Goal: Use online tool/utility: Utilize a website feature to perform a specific function

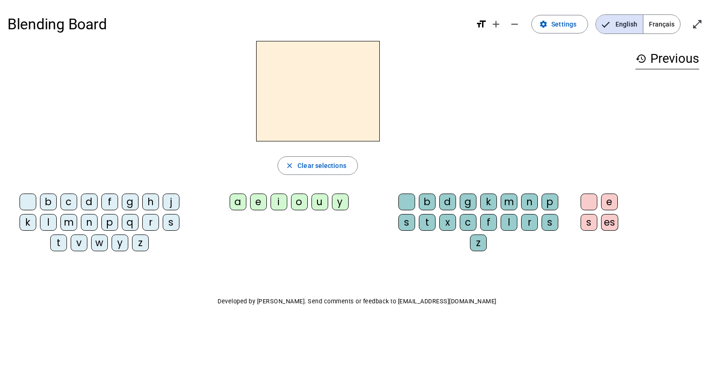
click at [655, 23] on span "Français" at bounding box center [661, 24] width 37 height 19
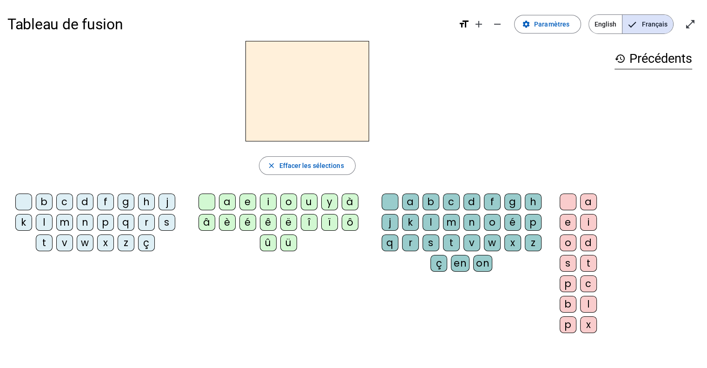
drag, startPoint x: 124, startPoint y: 1, endPoint x: 573, endPoint y: 117, distance: 463.7
click at [573, 117] on div at bounding box center [307, 91] width 600 height 100
click at [44, 223] on div "l" at bounding box center [44, 222] width 17 height 17
click at [227, 203] on div "a" at bounding box center [227, 201] width 17 height 17
click at [84, 201] on div "d" at bounding box center [85, 201] width 17 height 17
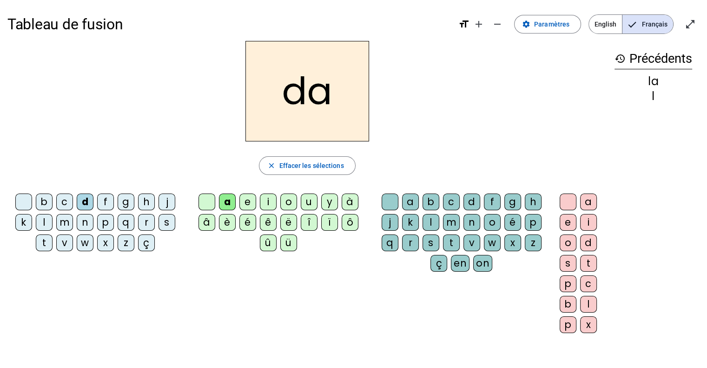
click at [230, 202] on div "a" at bounding box center [227, 201] width 17 height 17
click at [289, 165] on span "Effacer les sélections" at bounding box center [311, 165] width 65 height 11
drag, startPoint x: 86, startPoint y: 200, endPoint x: 94, endPoint y: 198, distance: 8.4
click at [86, 199] on div "d" at bounding box center [85, 201] width 17 height 17
click at [231, 199] on div "a" at bounding box center [227, 201] width 17 height 17
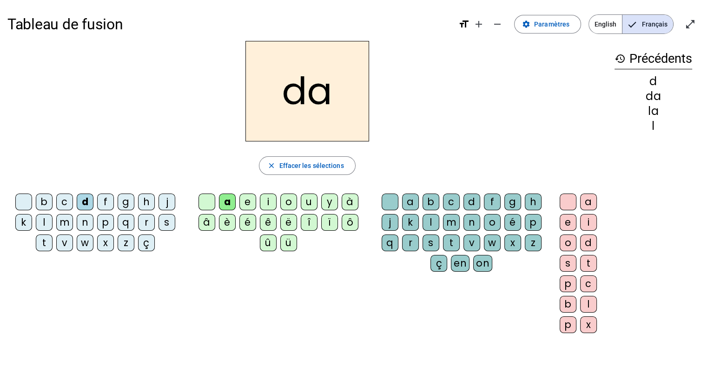
click at [450, 240] on div "t" at bounding box center [451, 242] width 17 height 17
click at [568, 222] on div "e" at bounding box center [568, 222] width 17 height 17
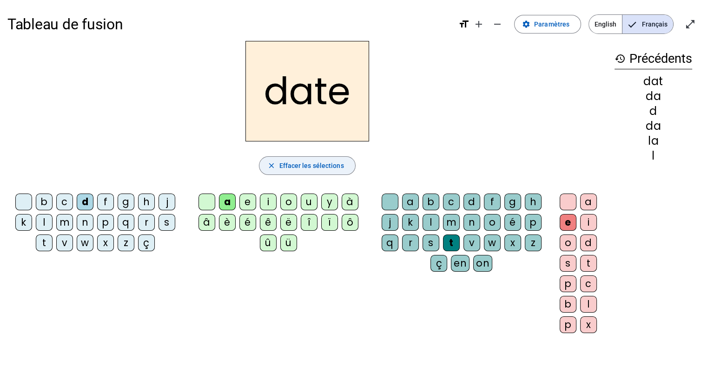
click at [297, 166] on span "Effacer les sélections" at bounding box center [311, 165] width 65 height 11
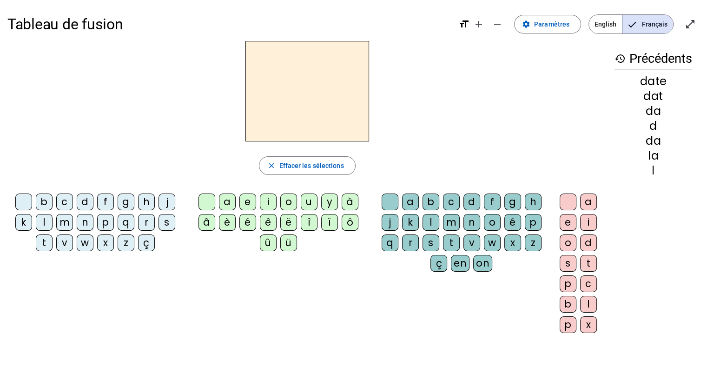
click at [86, 201] on div "d" at bounding box center [85, 201] width 17 height 17
drag, startPoint x: 249, startPoint y: 221, endPoint x: 225, endPoint y: 216, distance: 23.8
click at [249, 221] on div "é" at bounding box center [247, 222] width 17 height 17
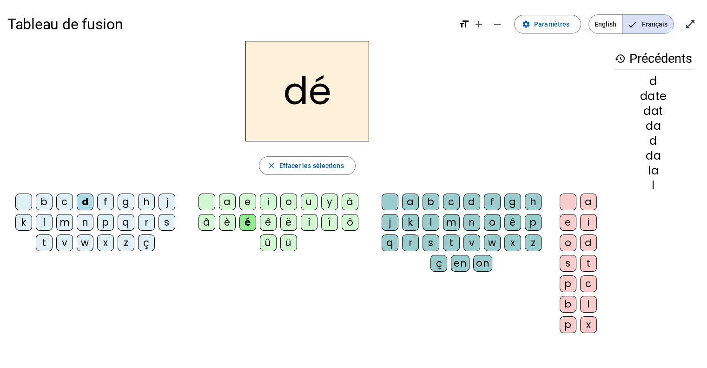
click at [450, 200] on div "c" at bounding box center [451, 201] width 17 height 17
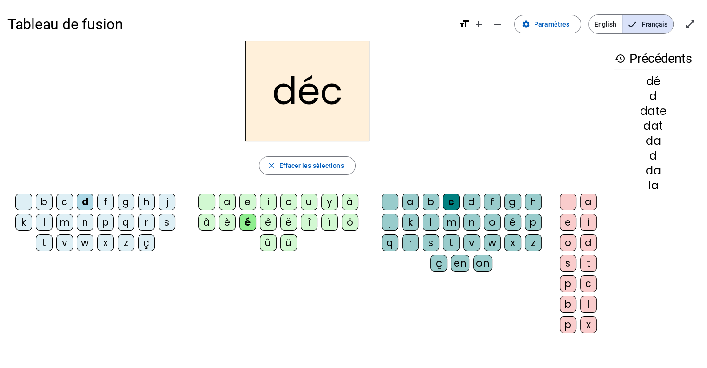
click at [586, 218] on div "i" at bounding box center [588, 222] width 17 height 17
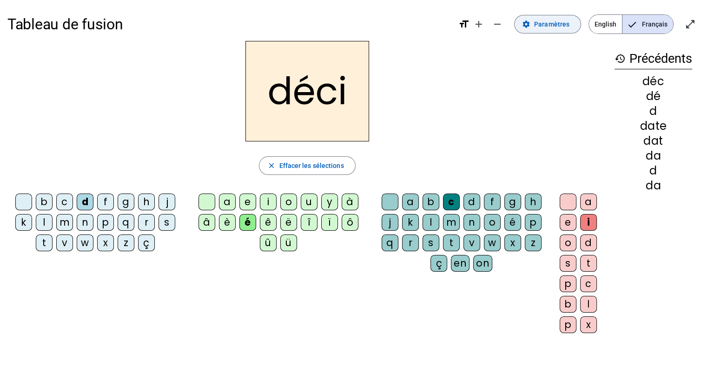
click at [540, 24] on span "Paramètres" at bounding box center [551, 24] width 35 height 11
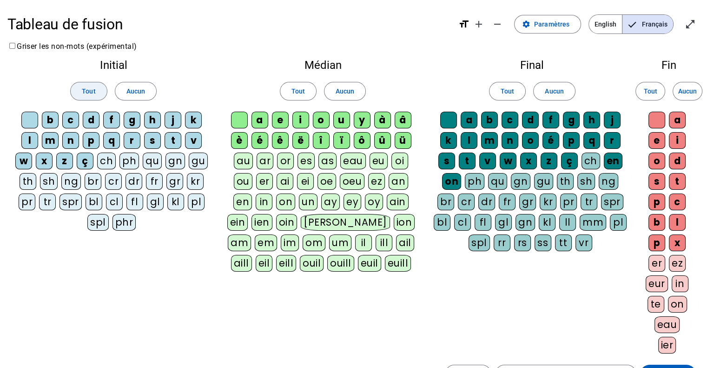
click at [91, 93] on span "Tout" at bounding box center [88, 91] width 13 height 11
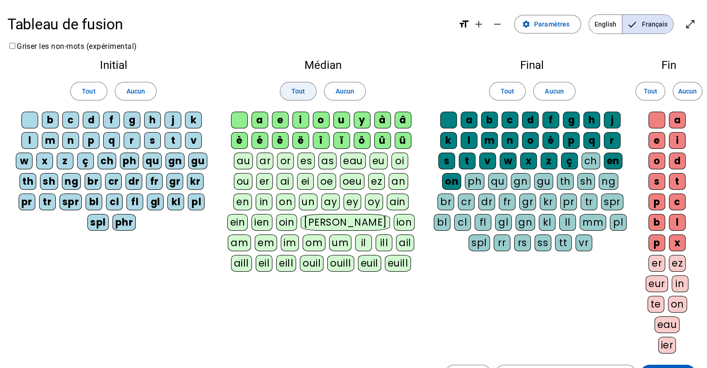
click at [300, 92] on span "Tout" at bounding box center [297, 91] width 13 height 11
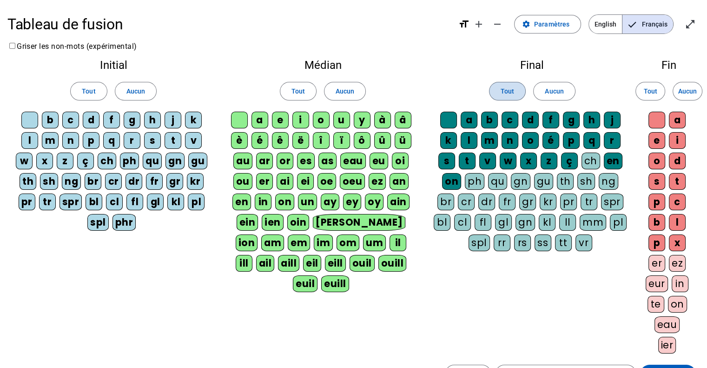
click at [513, 86] on span "Tout" at bounding box center [507, 91] width 13 height 11
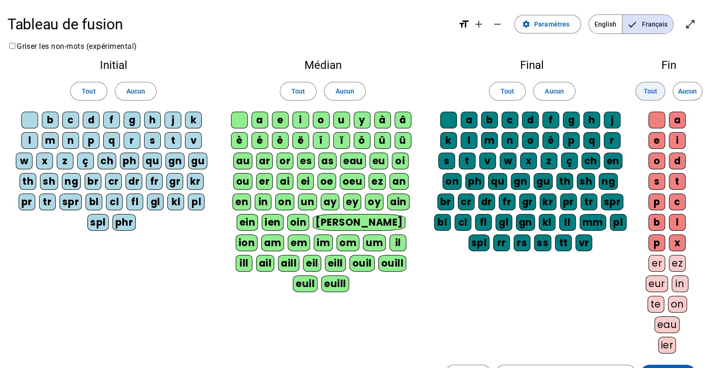
click at [654, 86] on span "Tout" at bounding box center [649, 91] width 13 height 11
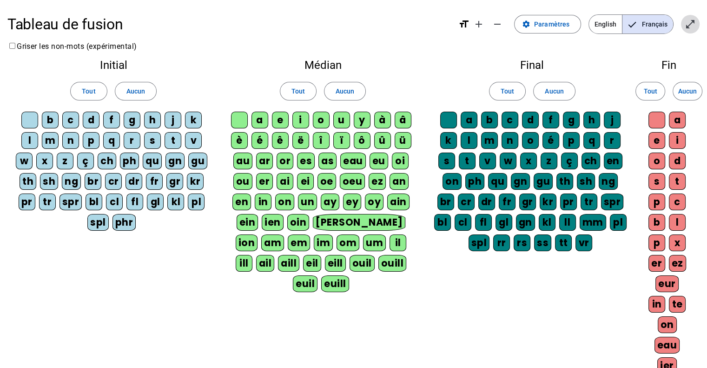
click at [693, 21] on mat-icon "open_in_full" at bounding box center [690, 24] width 11 height 11
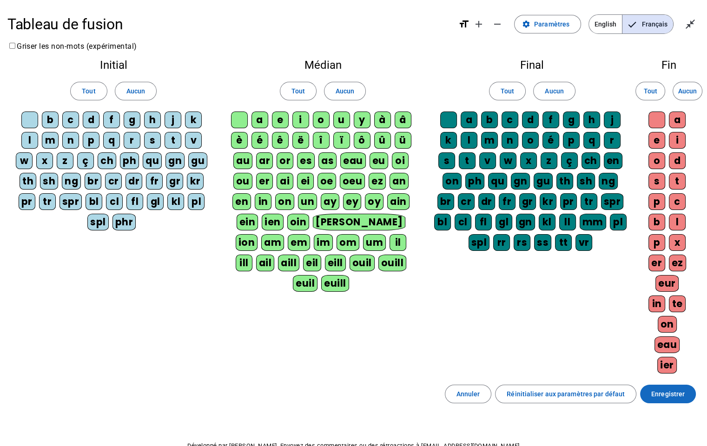
click at [683, 367] on span at bounding box center [668, 394] width 56 height 22
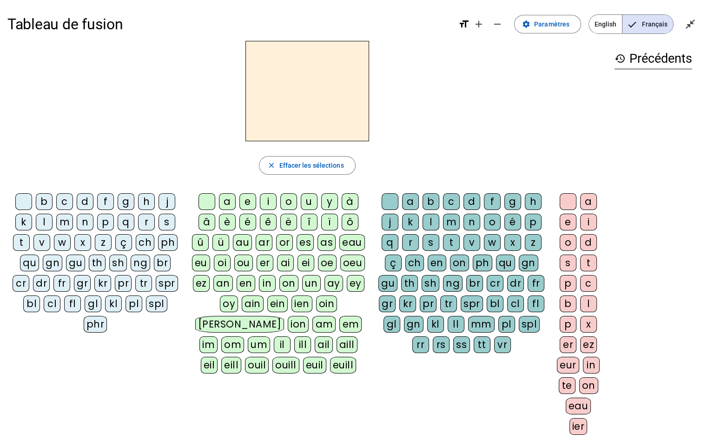
click at [85, 202] on div "d" at bounding box center [85, 201] width 17 height 17
click at [244, 221] on div "é" at bounding box center [247, 222] width 17 height 17
click at [453, 203] on div "c" at bounding box center [451, 201] width 17 height 17
click at [585, 219] on div "i" at bounding box center [588, 222] width 17 height 17
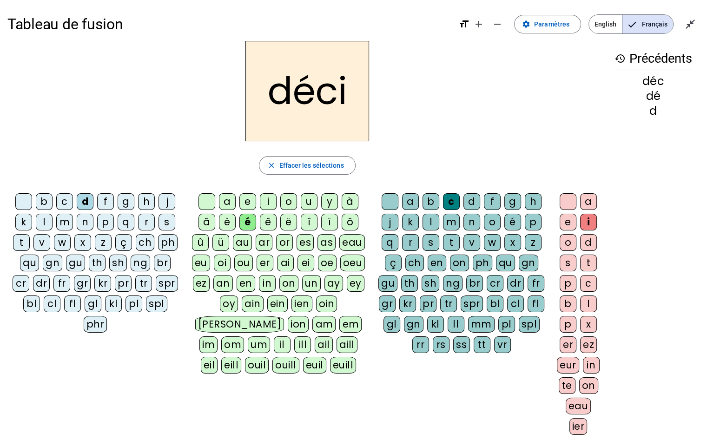
click at [590, 244] on div "d" at bounding box center [588, 242] width 17 height 17
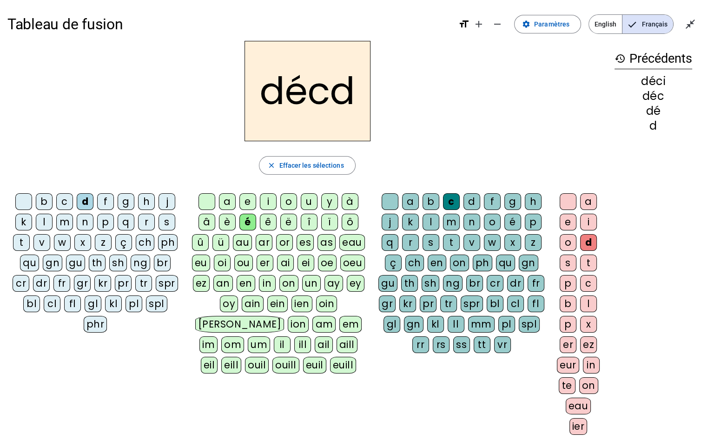
click at [568, 339] on div "er" at bounding box center [568, 345] width 17 height 17
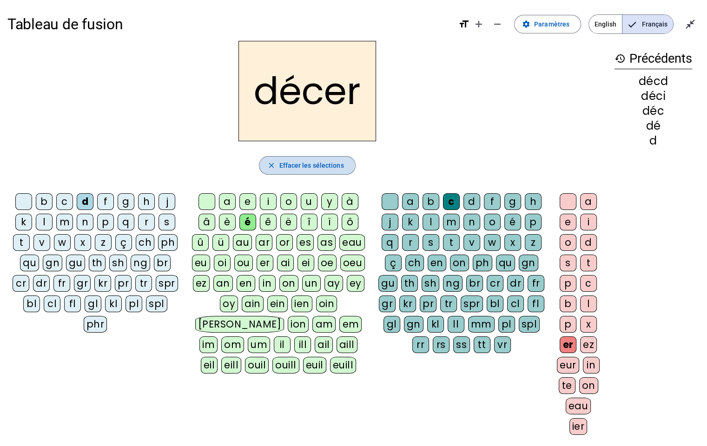
click at [282, 165] on span "Effacer les sélections" at bounding box center [311, 165] width 65 height 11
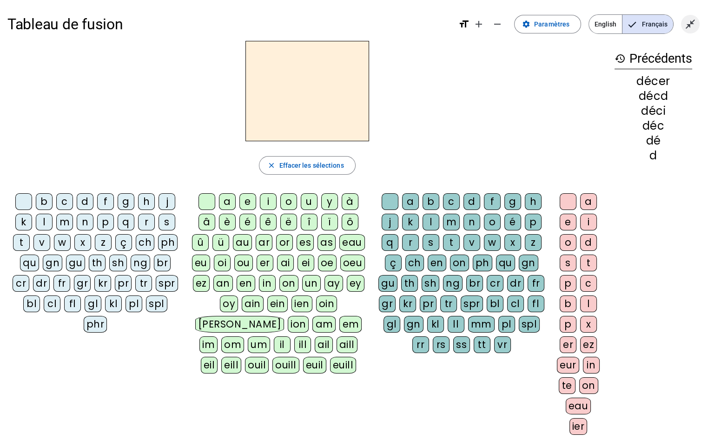
click at [690, 22] on mat-icon "close_fullscreen" at bounding box center [690, 24] width 11 height 11
